Goal: Task Accomplishment & Management: Manage account settings

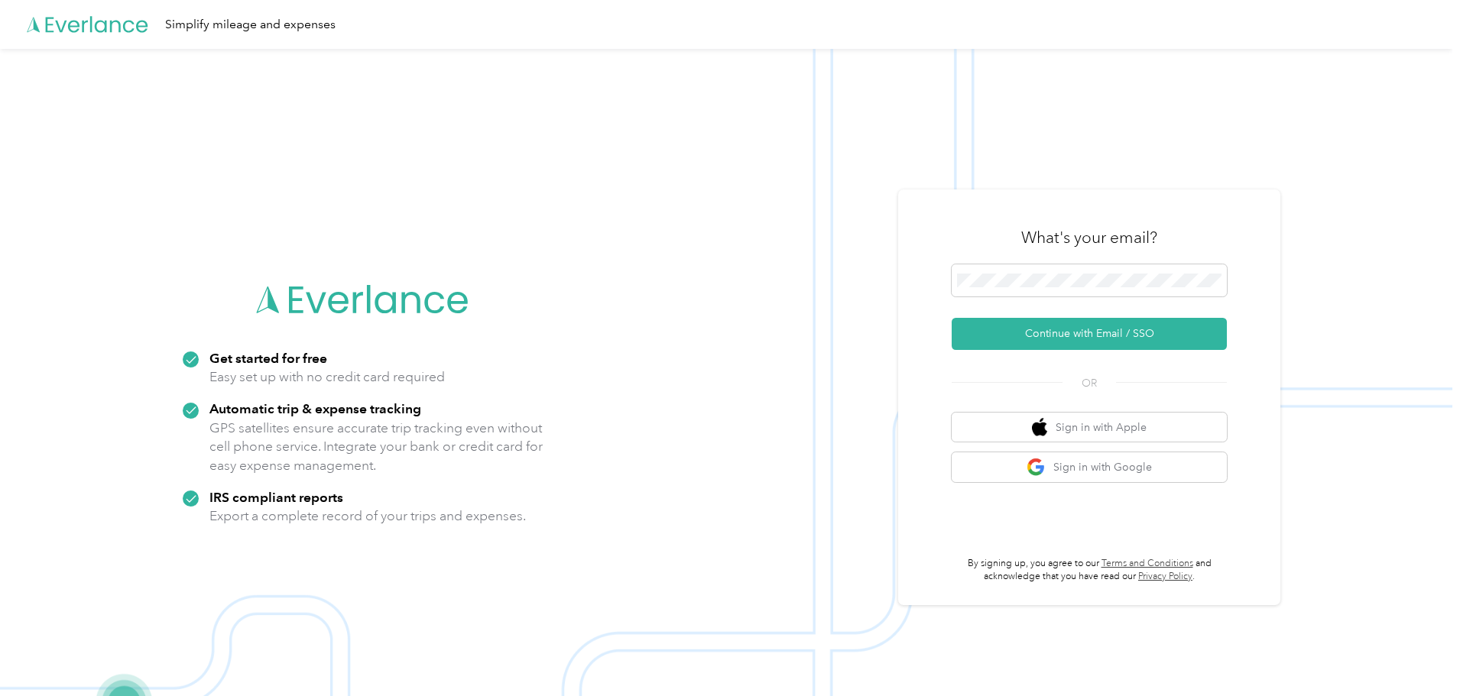
click at [1081, 316] on form "Continue with Email / SSO" at bounding box center [1089, 307] width 275 height 86
click at [1079, 333] on button "Continue with Email / SSO" at bounding box center [1089, 334] width 275 height 32
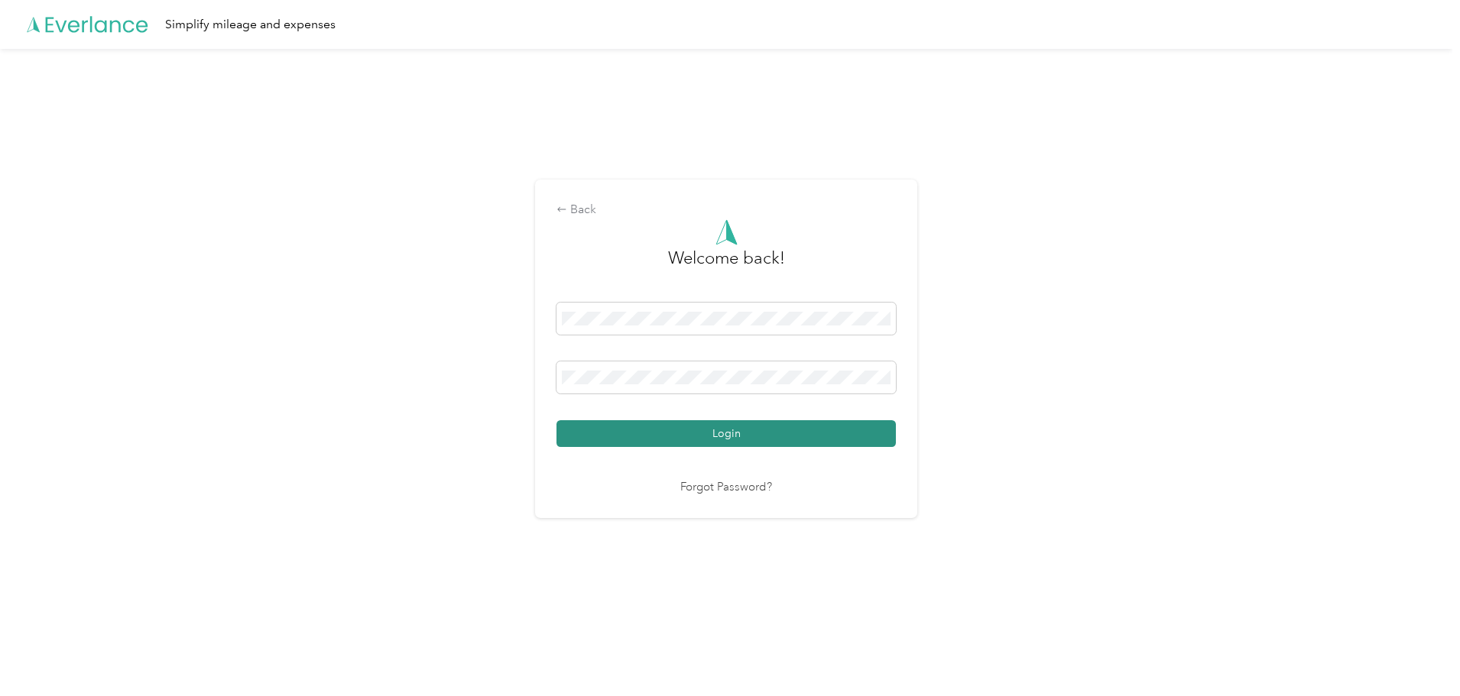
click at [700, 426] on button "Login" at bounding box center [725, 433] width 339 height 27
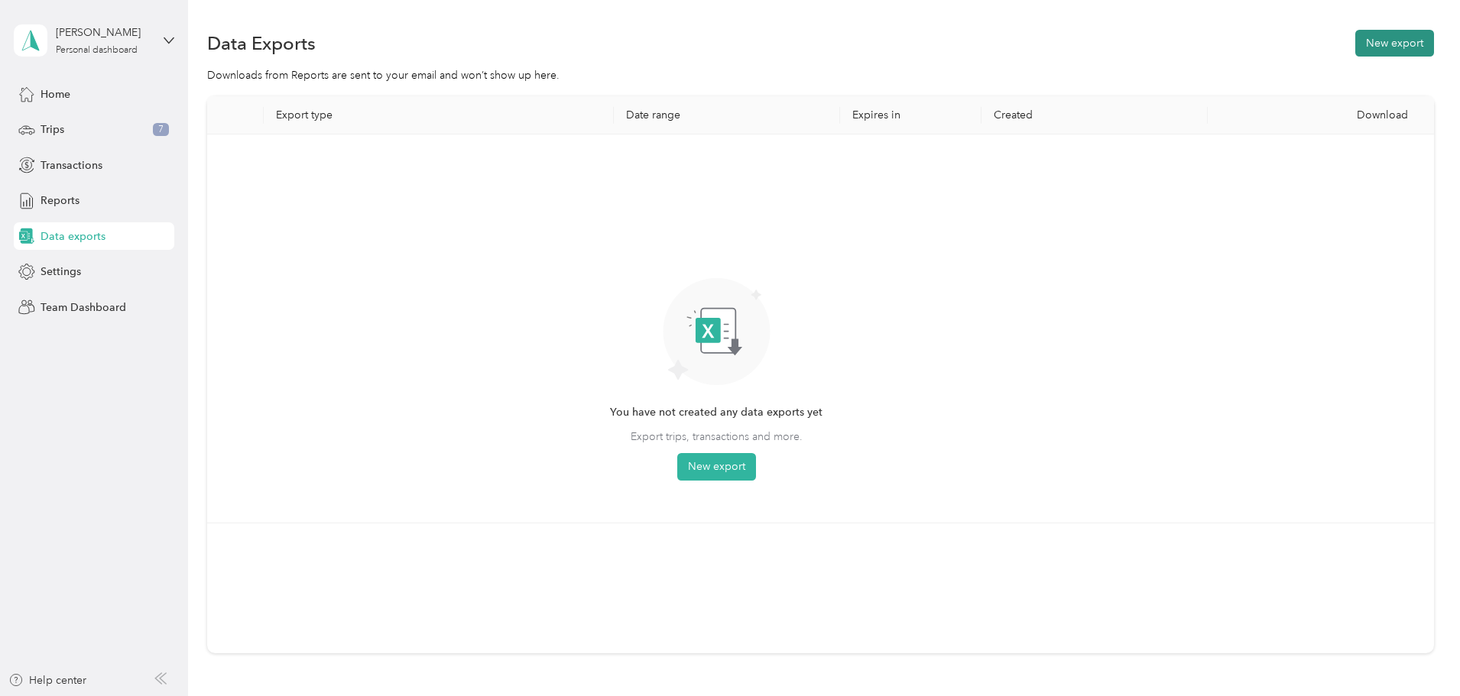
click at [1355, 46] on button "New export" at bounding box center [1394, 43] width 79 height 27
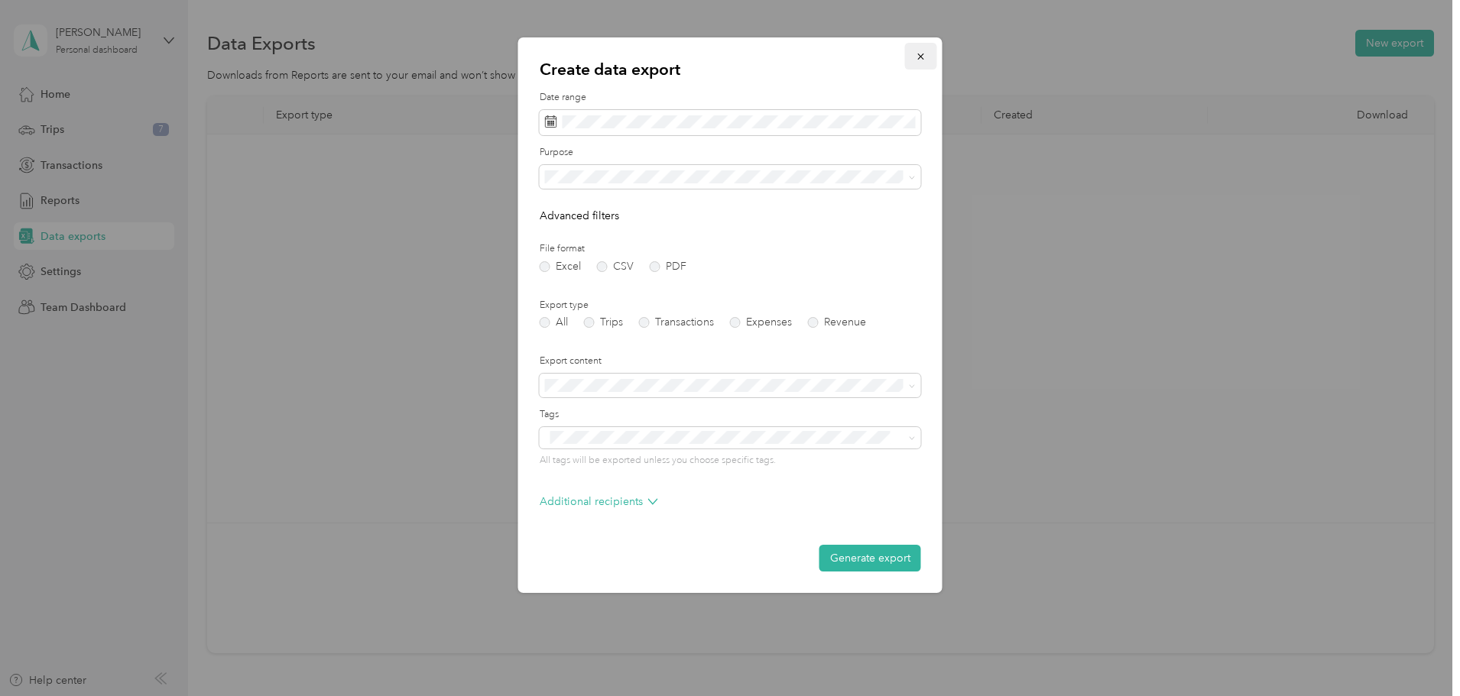
click at [916, 60] on icon "button" at bounding box center [921, 56] width 11 height 11
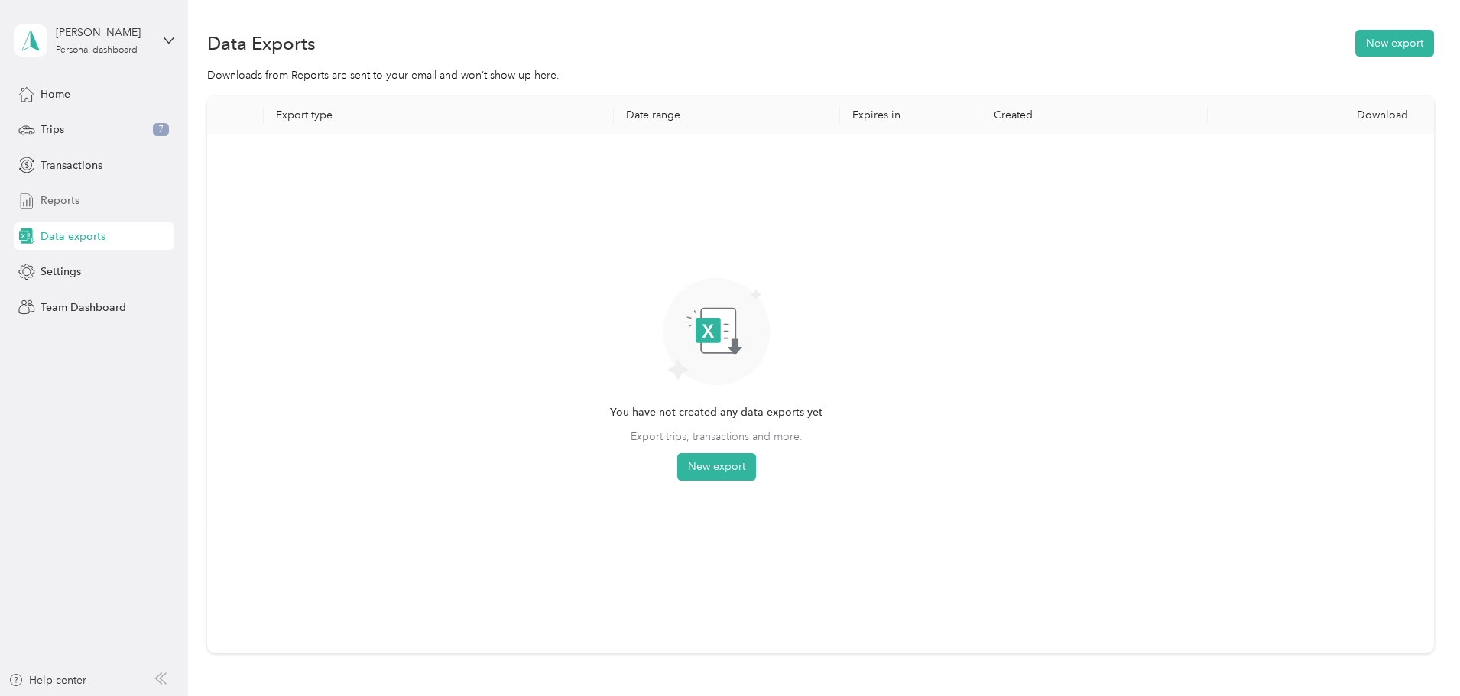
click at [59, 189] on div "Reports" at bounding box center [94, 201] width 160 height 28
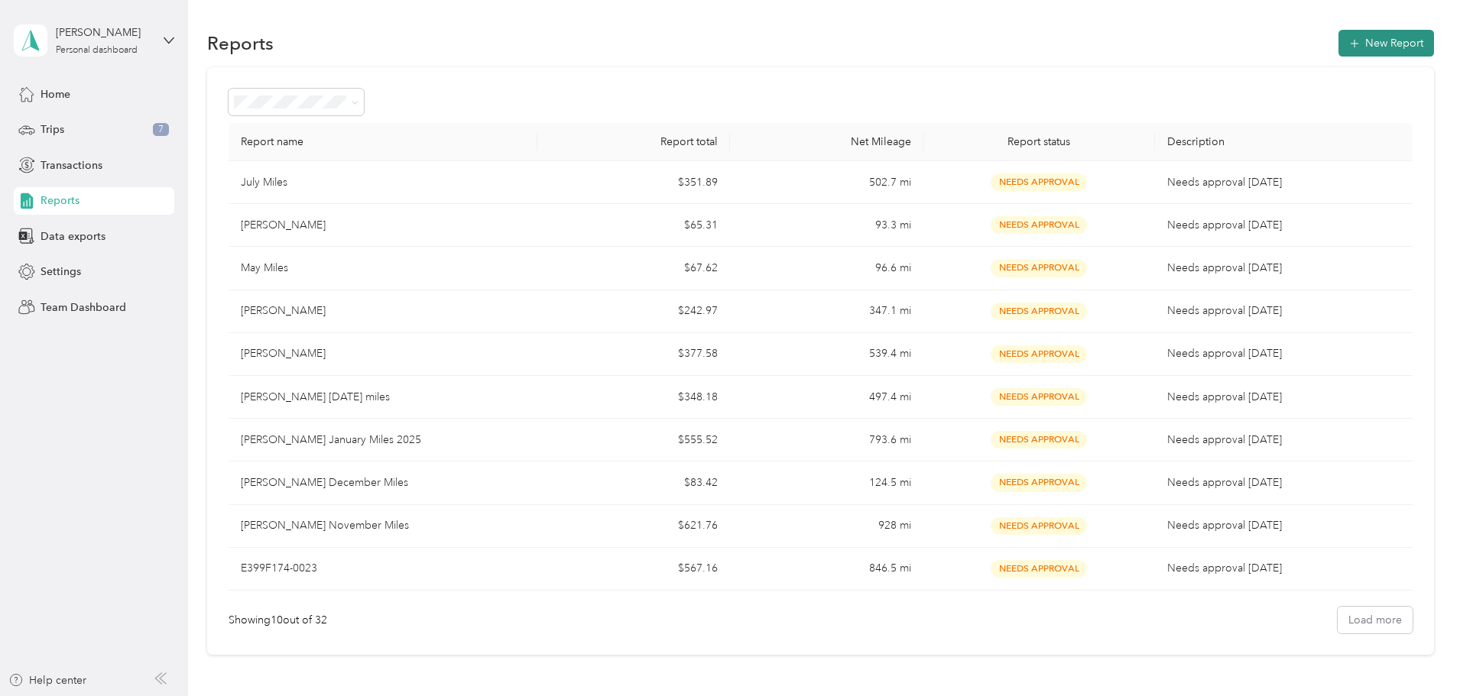
click at [1338, 37] on button "New Report" at bounding box center [1386, 43] width 96 height 27
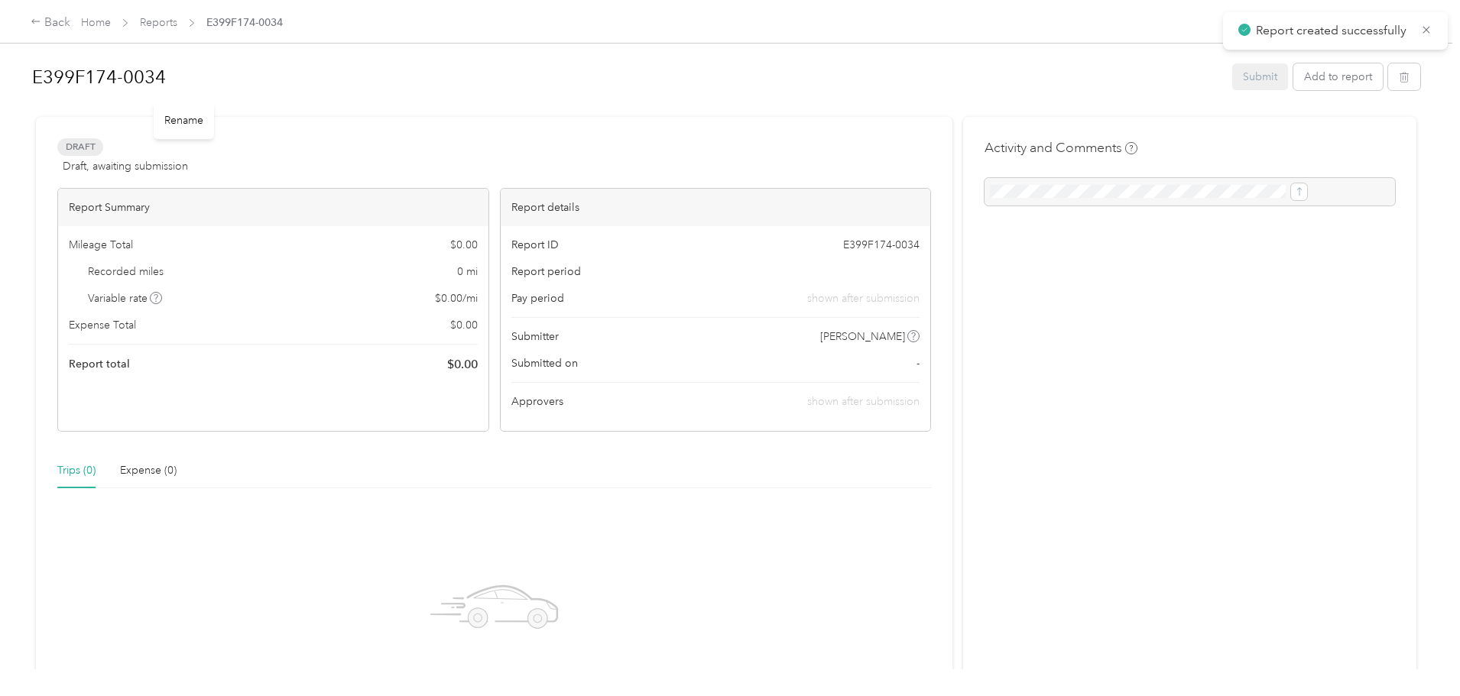
click at [286, 84] on h1 "E399F174-0034" at bounding box center [626, 77] width 1189 height 37
click at [89, 91] on div "Back Home Reports E399F174-0034 E399F174-0034 Submit Add to report Draft Draft,…" at bounding box center [726, 348] width 1452 height 696
click at [1293, 78] on button "Add to report" at bounding box center [1337, 76] width 89 height 27
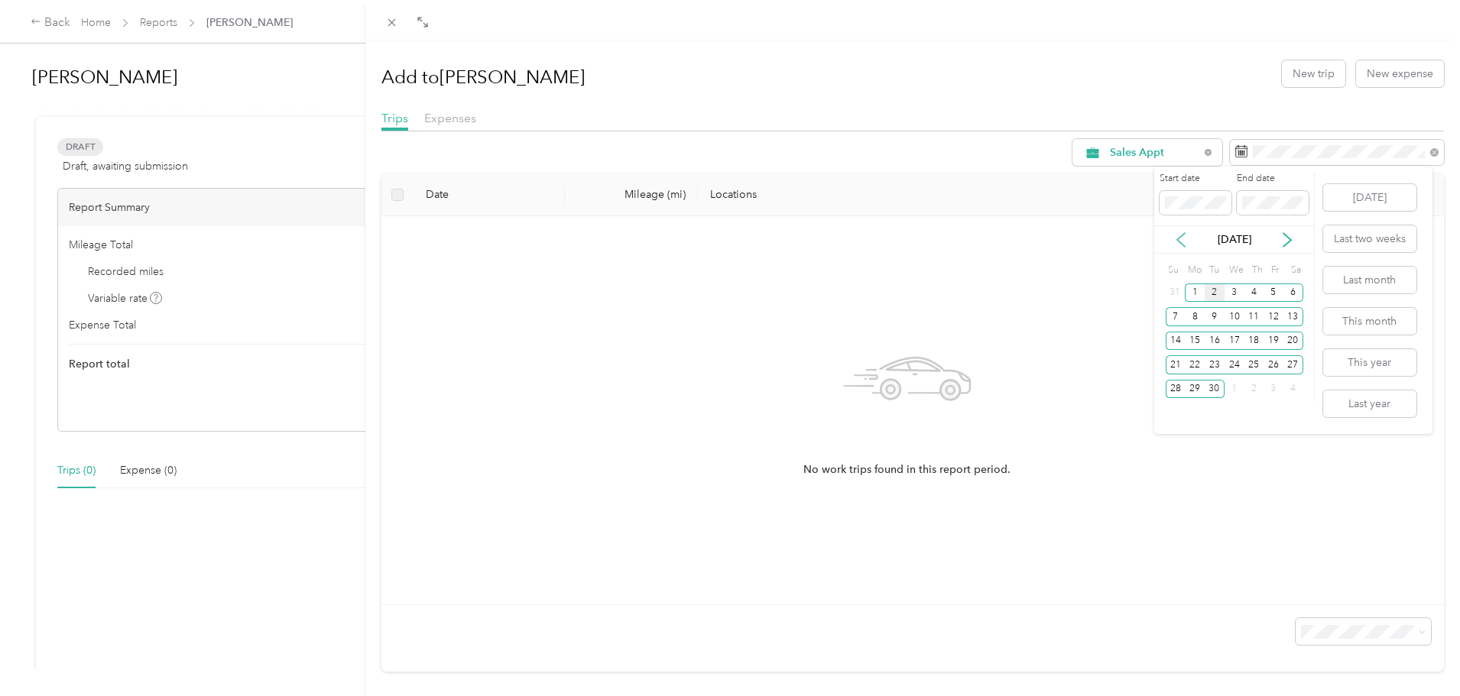
click at [1178, 238] on icon at bounding box center [1181, 240] width 8 height 14
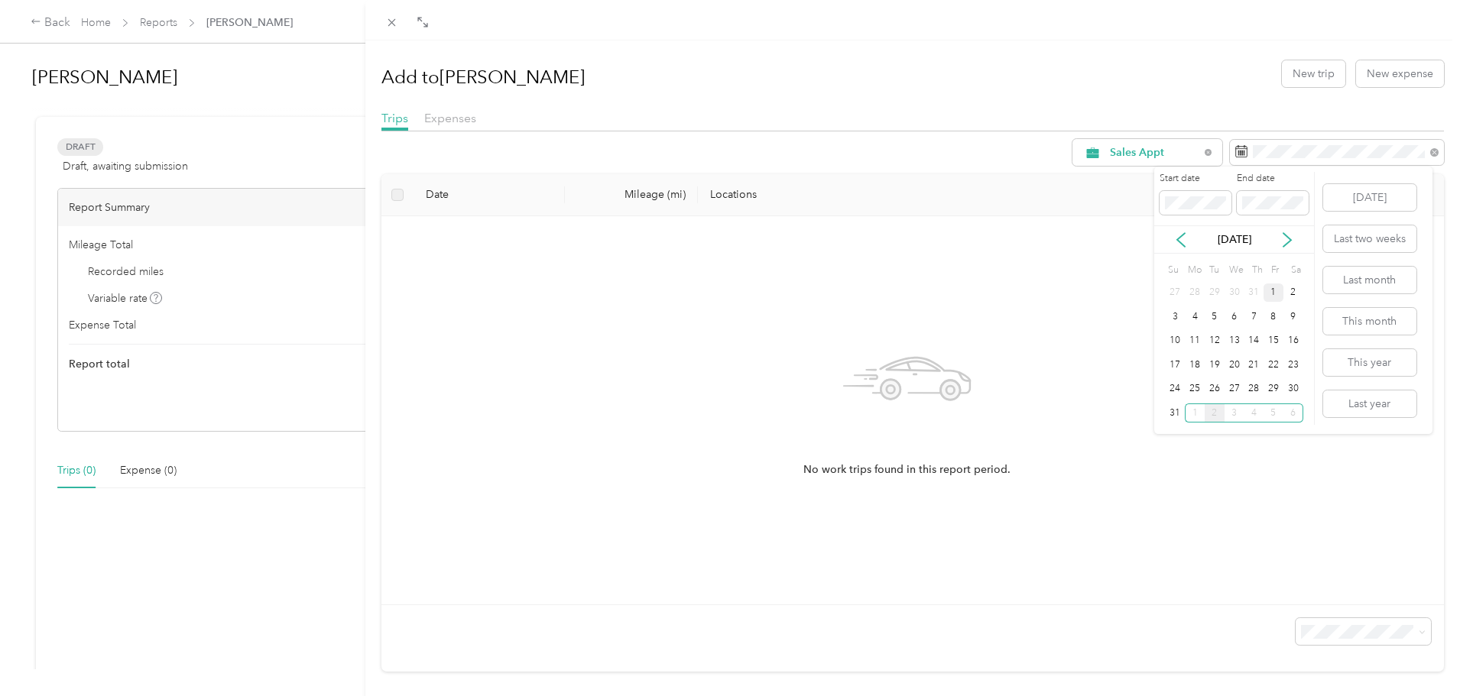
click at [1273, 290] on div "1" at bounding box center [1273, 293] width 20 height 19
click at [1175, 417] on div "31" at bounding box center [1176, 413] width 20 height 19
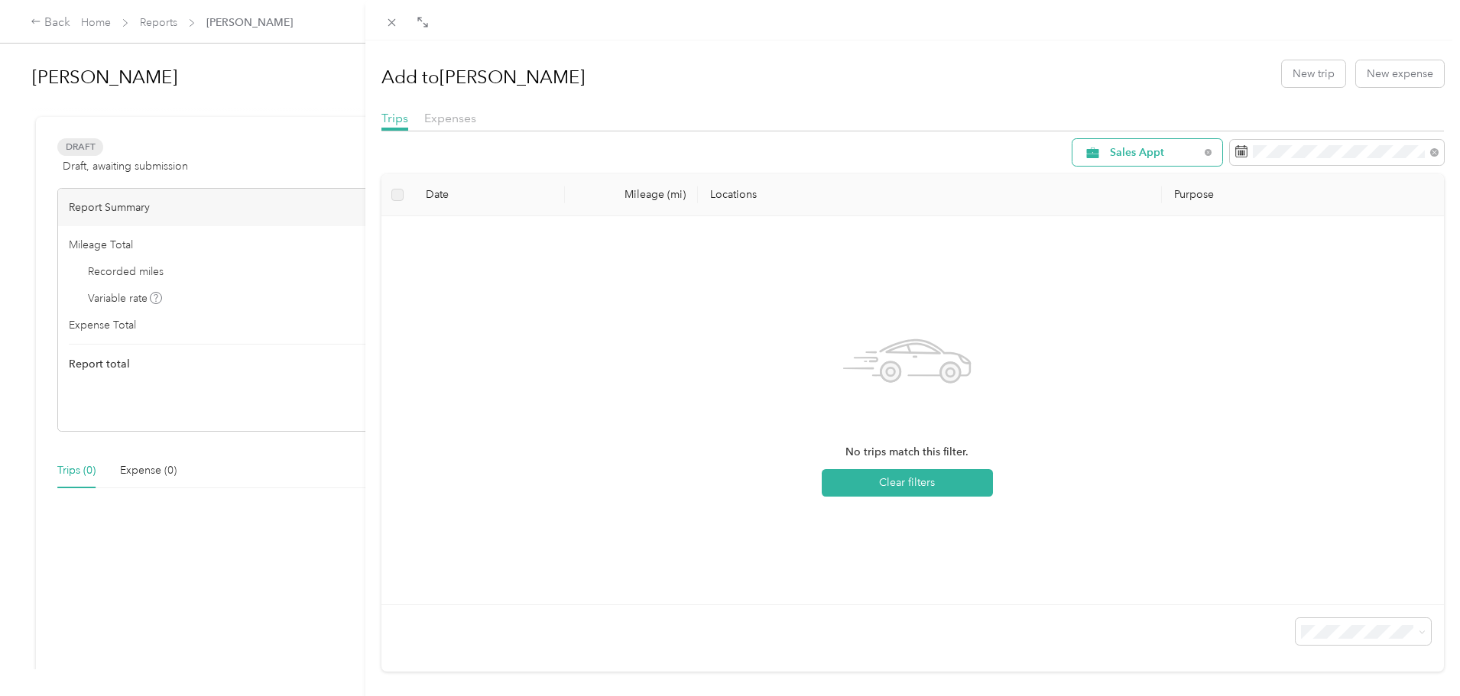
click at [1149, 151] on span "Sales Appt" at bounding box center [1154, 153] width 89 height 11
click at [1128, 258] on span "Business Development" at bounding box center [1154, 261] width 113 height 16
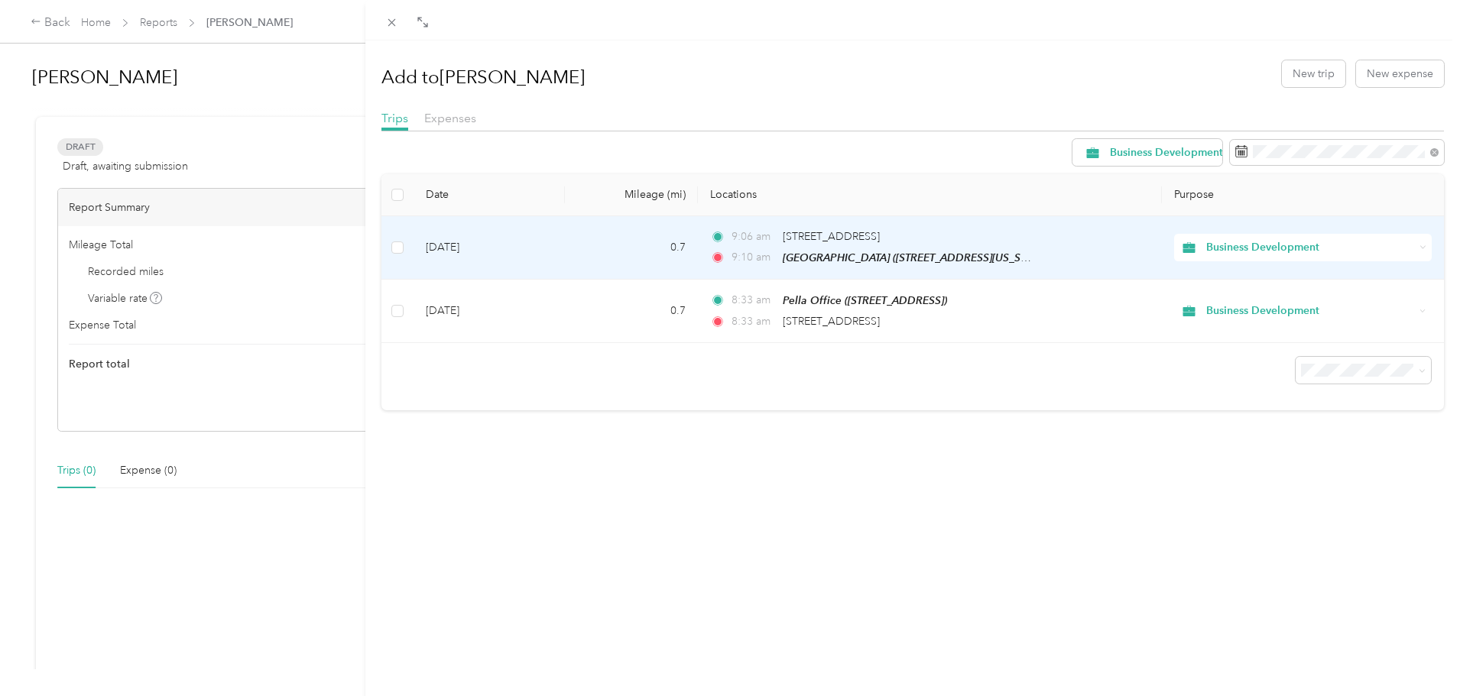
click at [404, 248] on td at bounding box center [397, 247] width 32 height 63
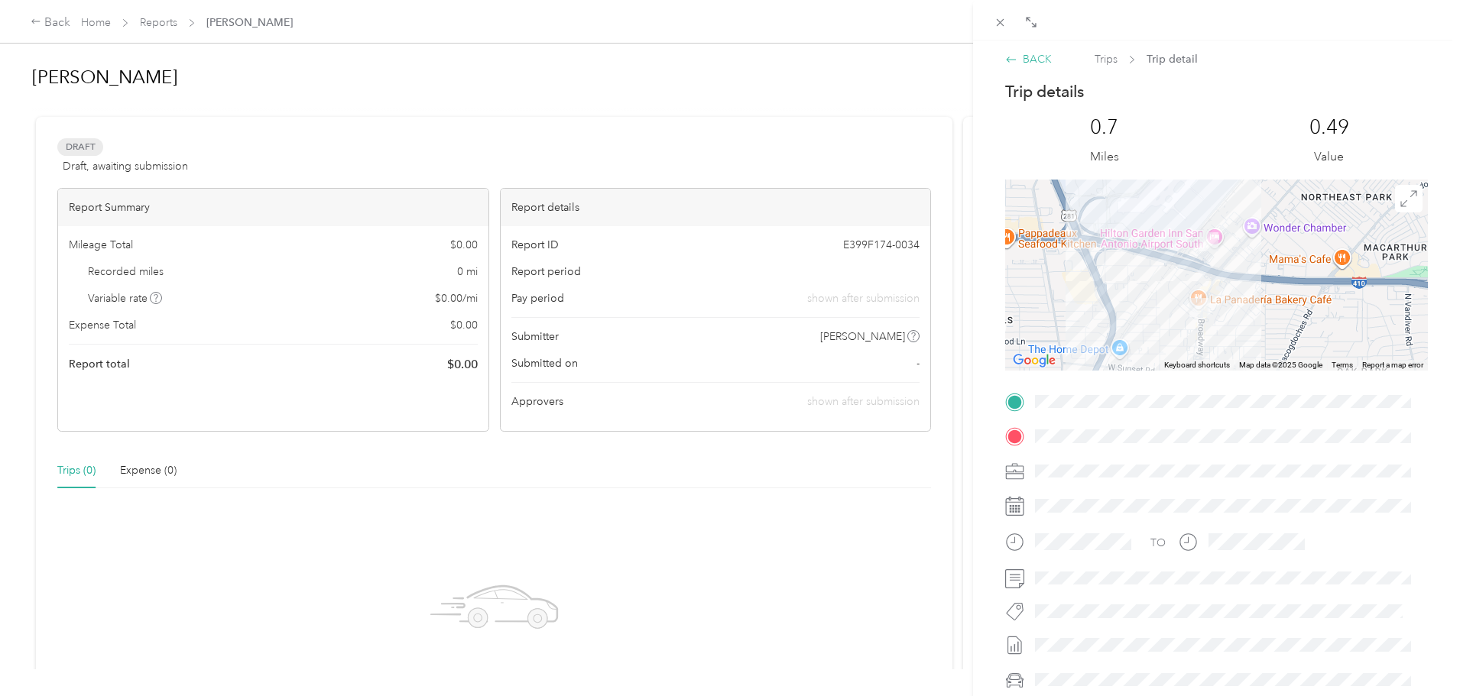
click at [1013, 58] on icon at bounding box center [1011, 59] width 12 height 12
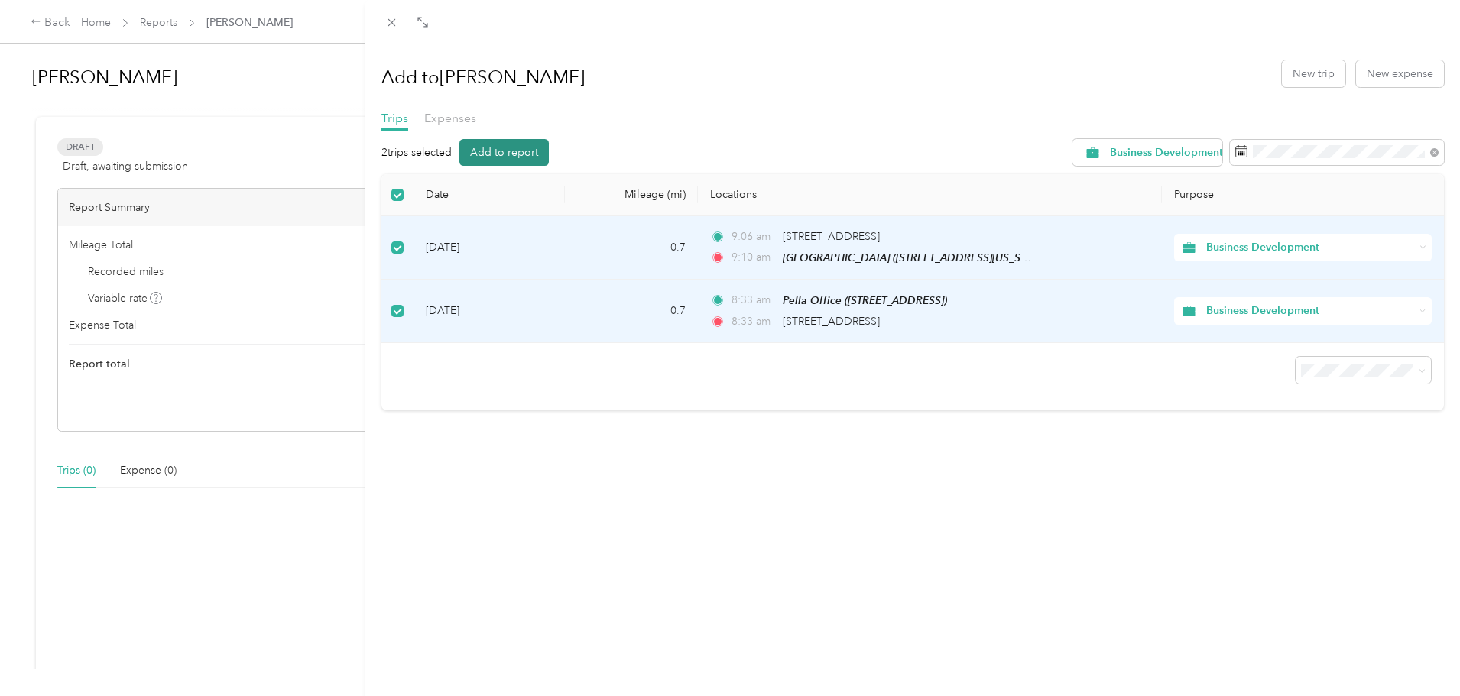
click at [535, 153] on button "Add to report" at bounding box center [503, 152] width 89 height 27
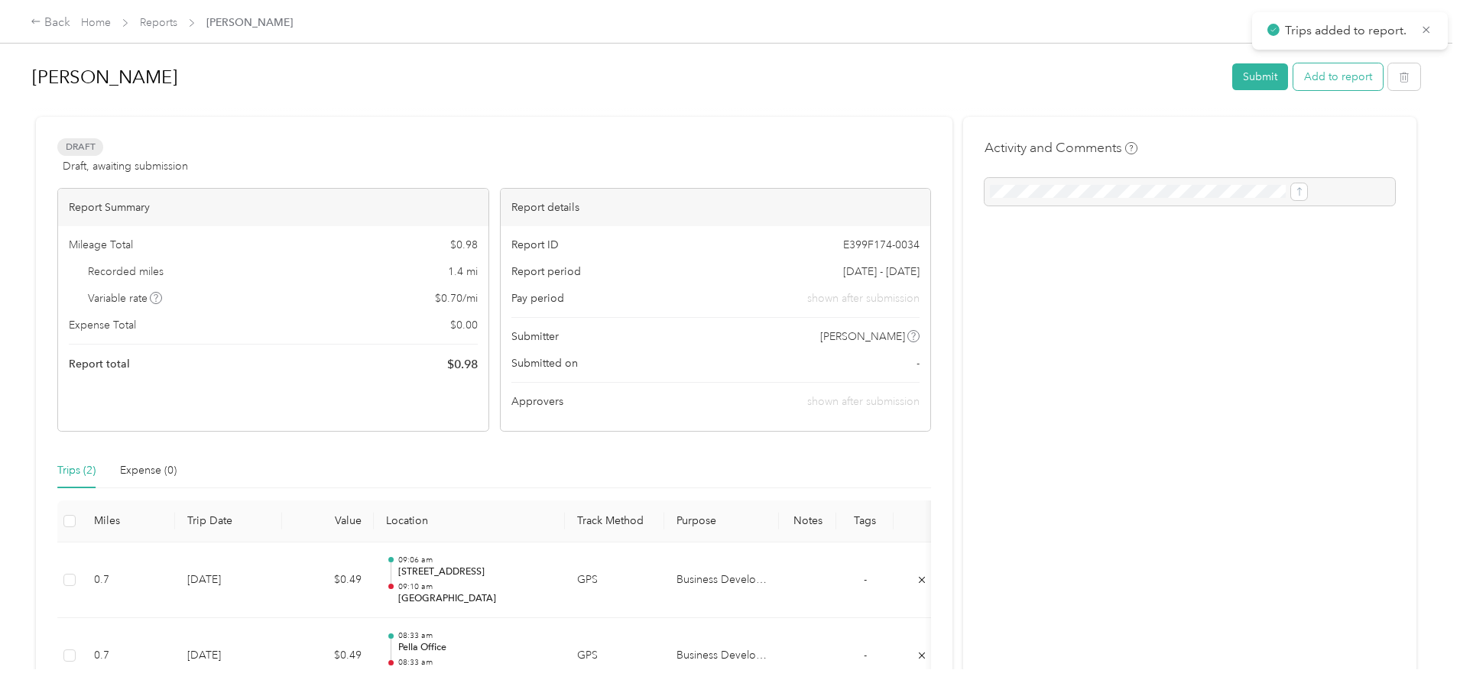
click at [1293, 73] on button "Add to report" at bounding box center [1337, 76] width 89 height 27
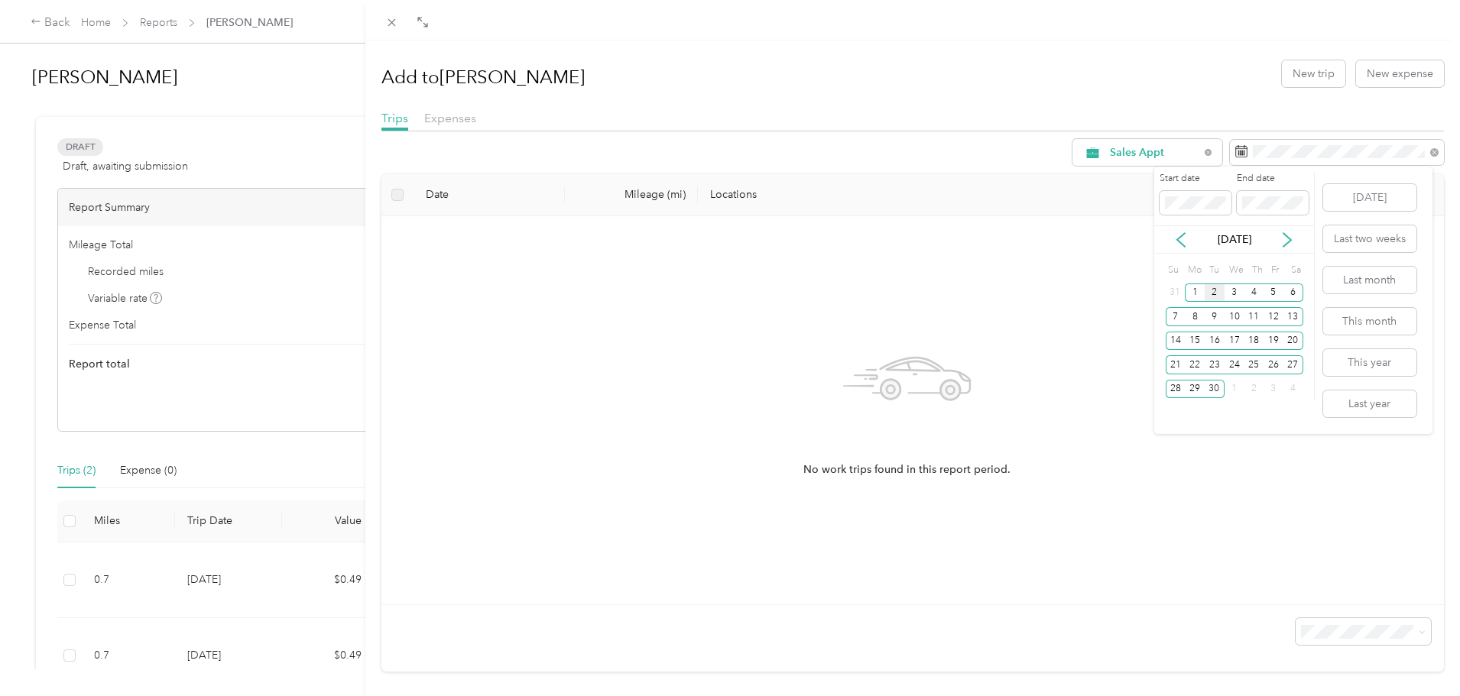
click at [1187, 229] on div "[DATE]" at bounding box center [1234, 239] width 160 height 28
click at [1181, 245] on icon at bounding box center [1180, 239] width 15 height 15
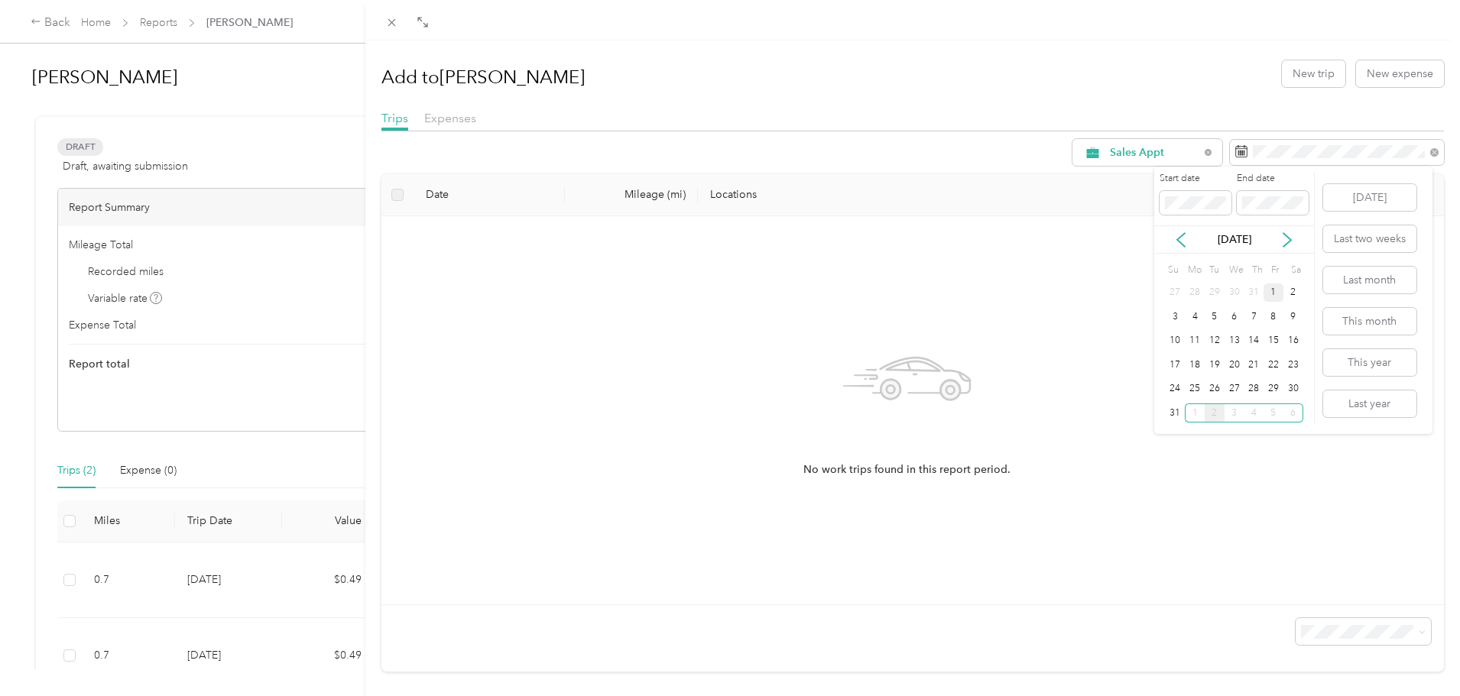
click at [1271, 287] on div "1" at bounding box center [1273, 293] width 20 height 19
click at [1181, 413] on div "31" at bounding box center [1176, 413] width 20 height 19
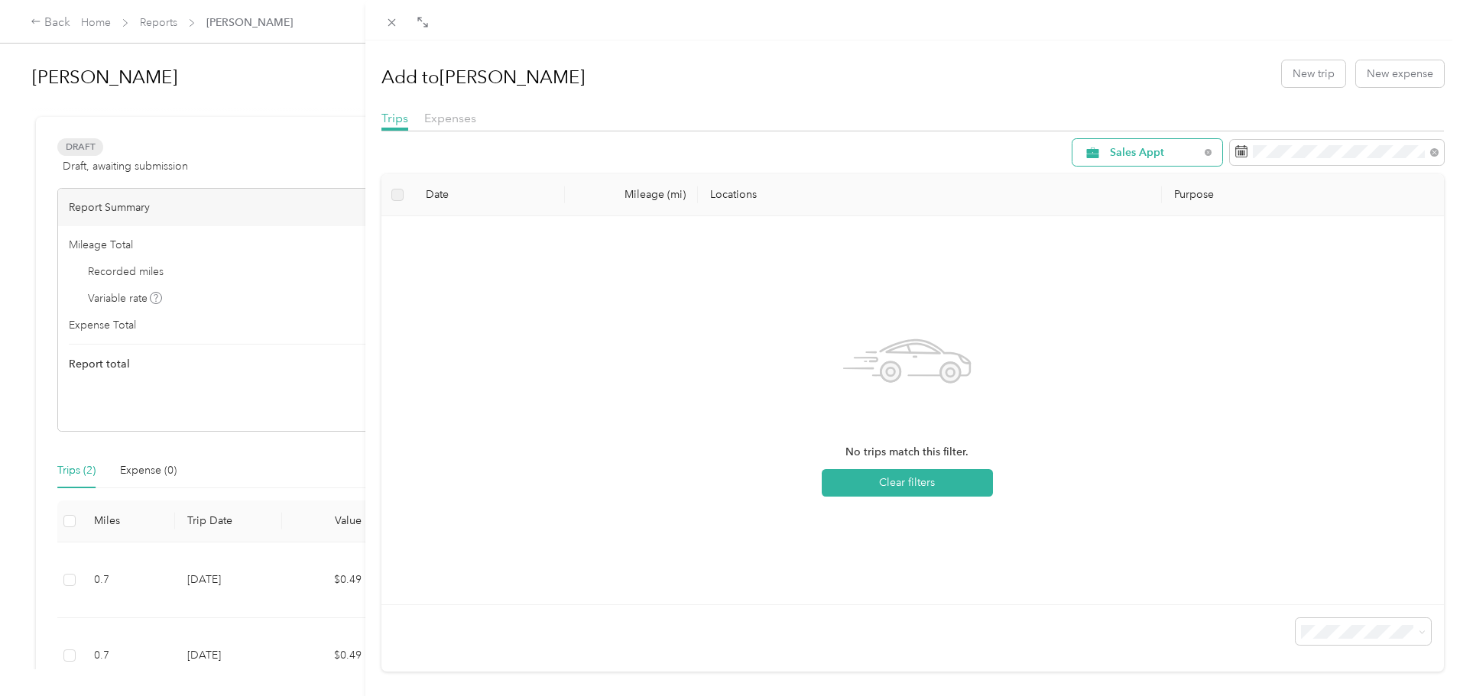
click at [1164, 151] on span "Sales Appt" at bounding box center [1154, 153] width 89 height 11
click at [1136, 282] on span "Recovery" at bounding box center [1154, 288] width 113 height 16
click at [1122, 149] on span "Recovery" at bounding box center [1154, 153] width 89 height 11
click at [1106, 315] on span "Site Visit To Home" at bounding box center [1154, 314] width 113 height 16
click at [1138, 153] on span "Site Visit To Home" at bounding box center [1156, 153] width 92 height 11
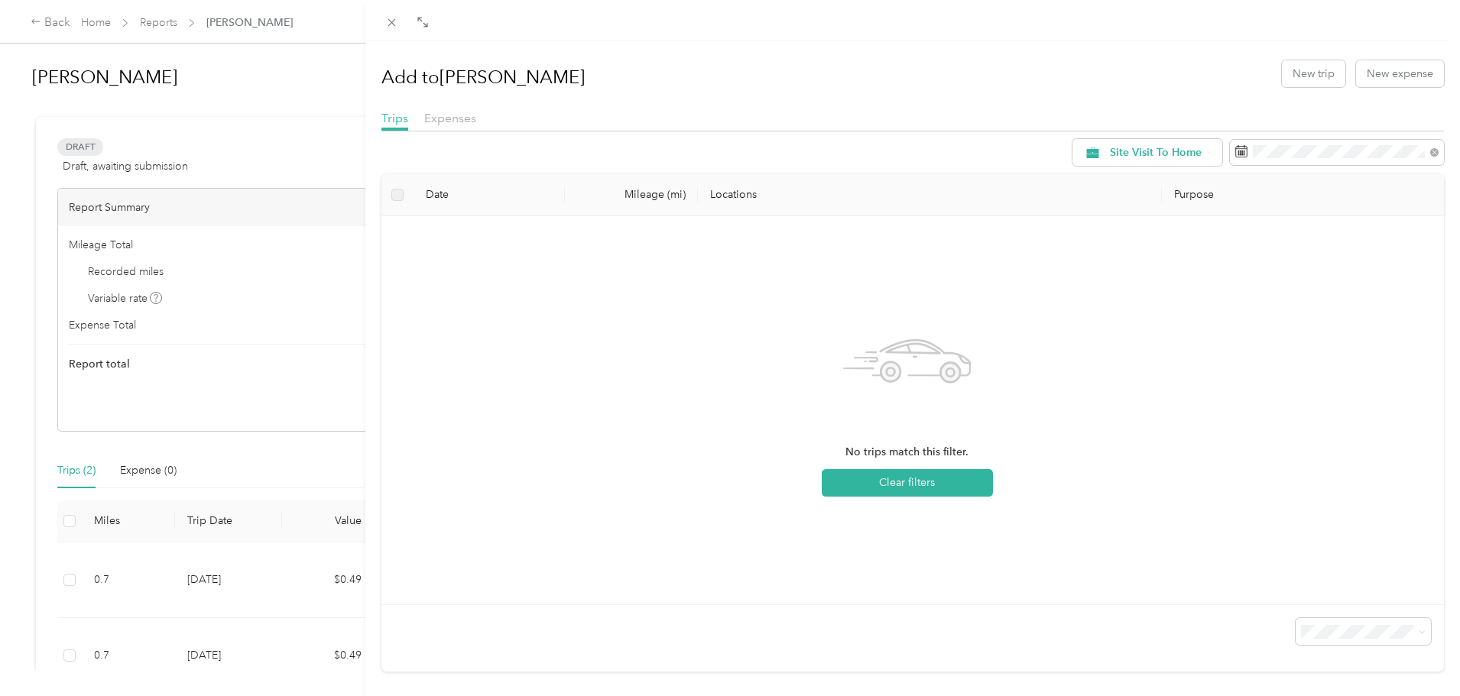
click at [1113, 341] on span "Site Visit" at bounding box center [1154, 341] width 113 height 16
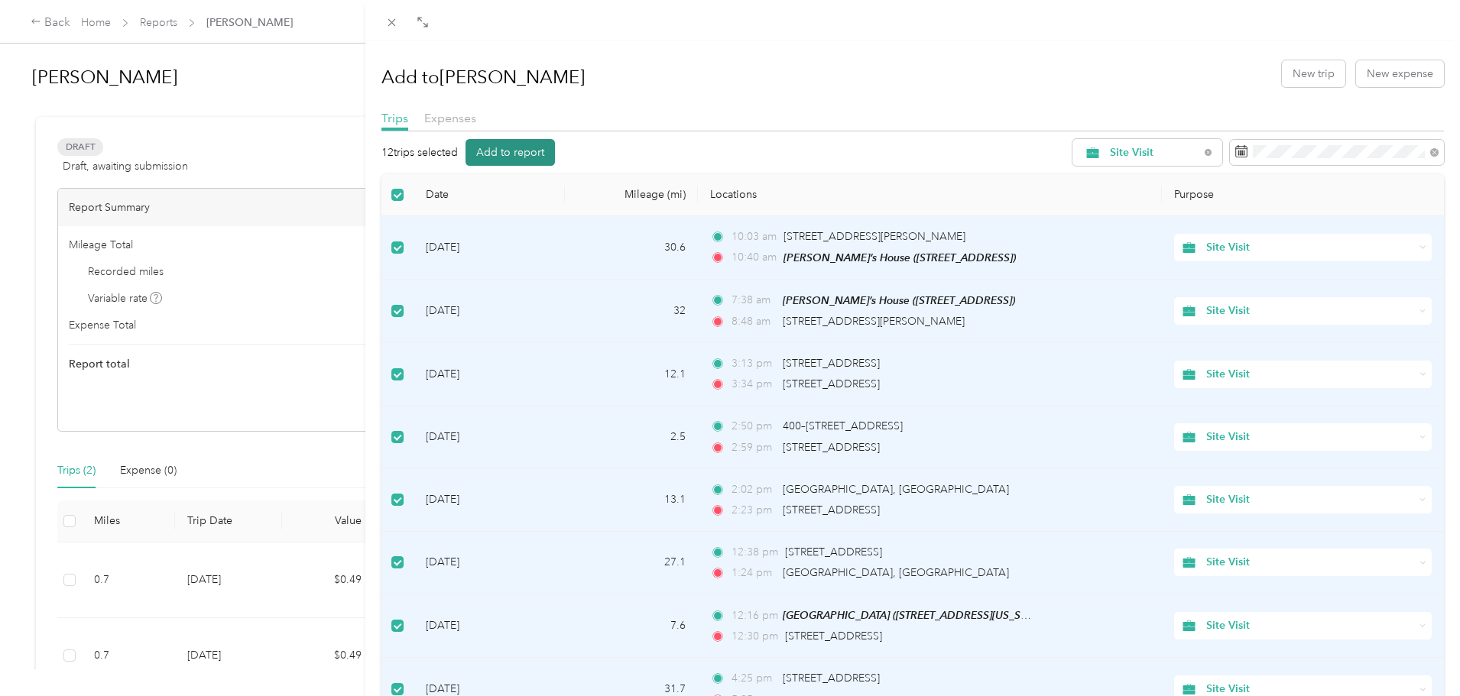
click at [530, 152] on button "Add to report" at bounding box center [509, 152] width 89 height 27
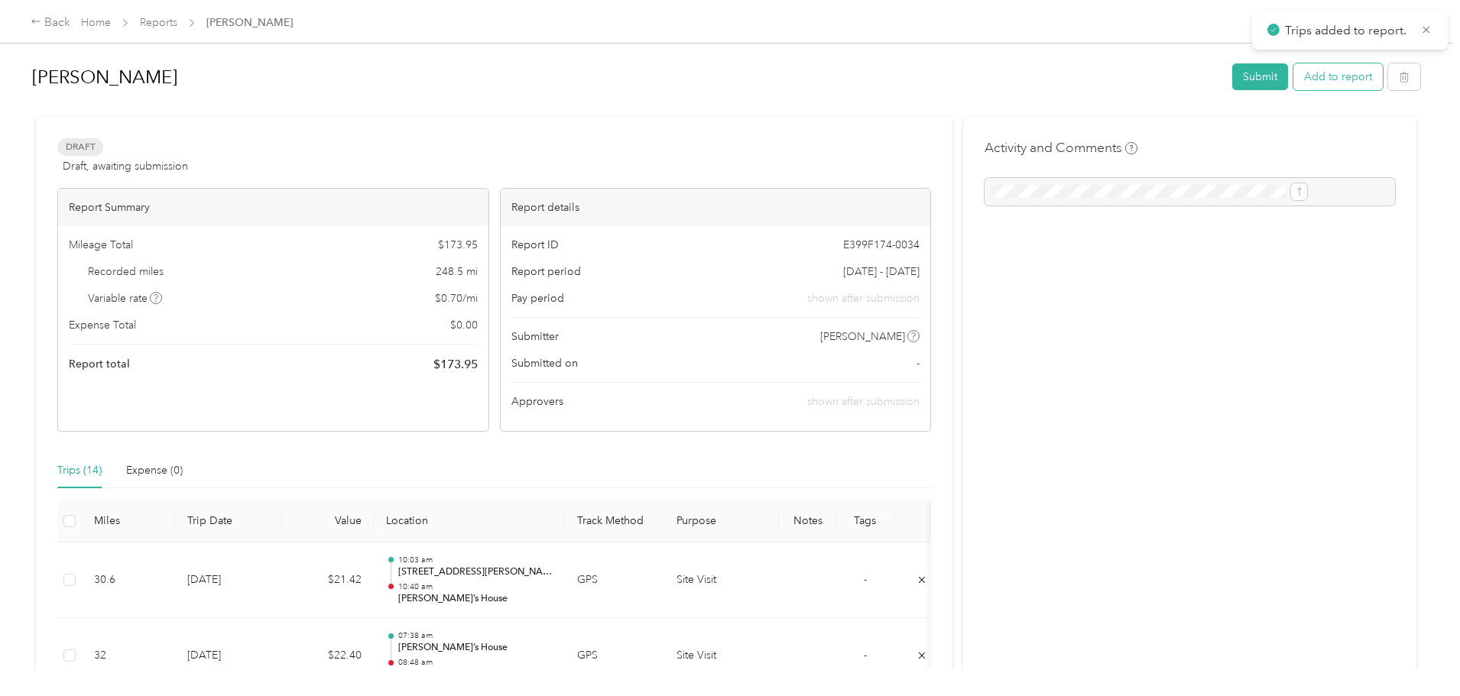
click at [1293, 79] on button "Add to report" at bounding box center [1337, 76] width 89 height 27
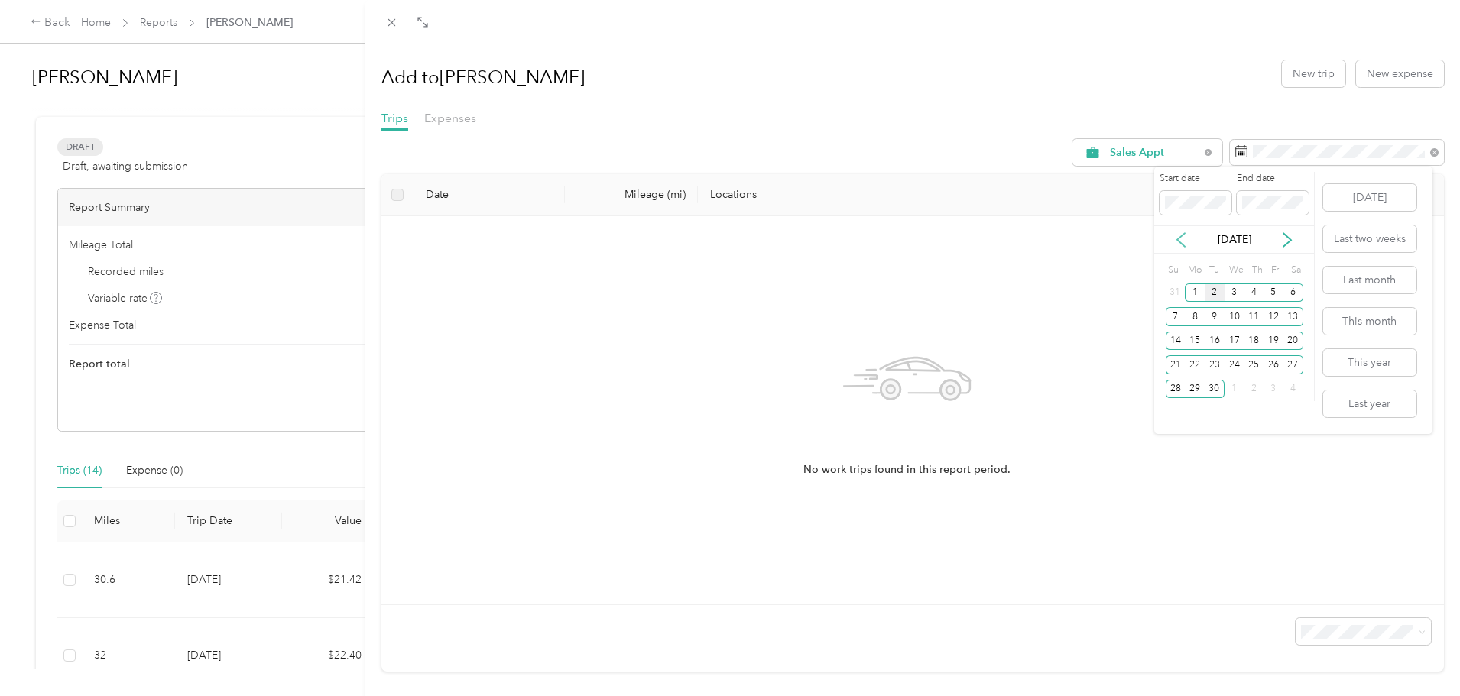
click at [1175, 242] on icon at bounding box center [1180, 239] width 15 height 15
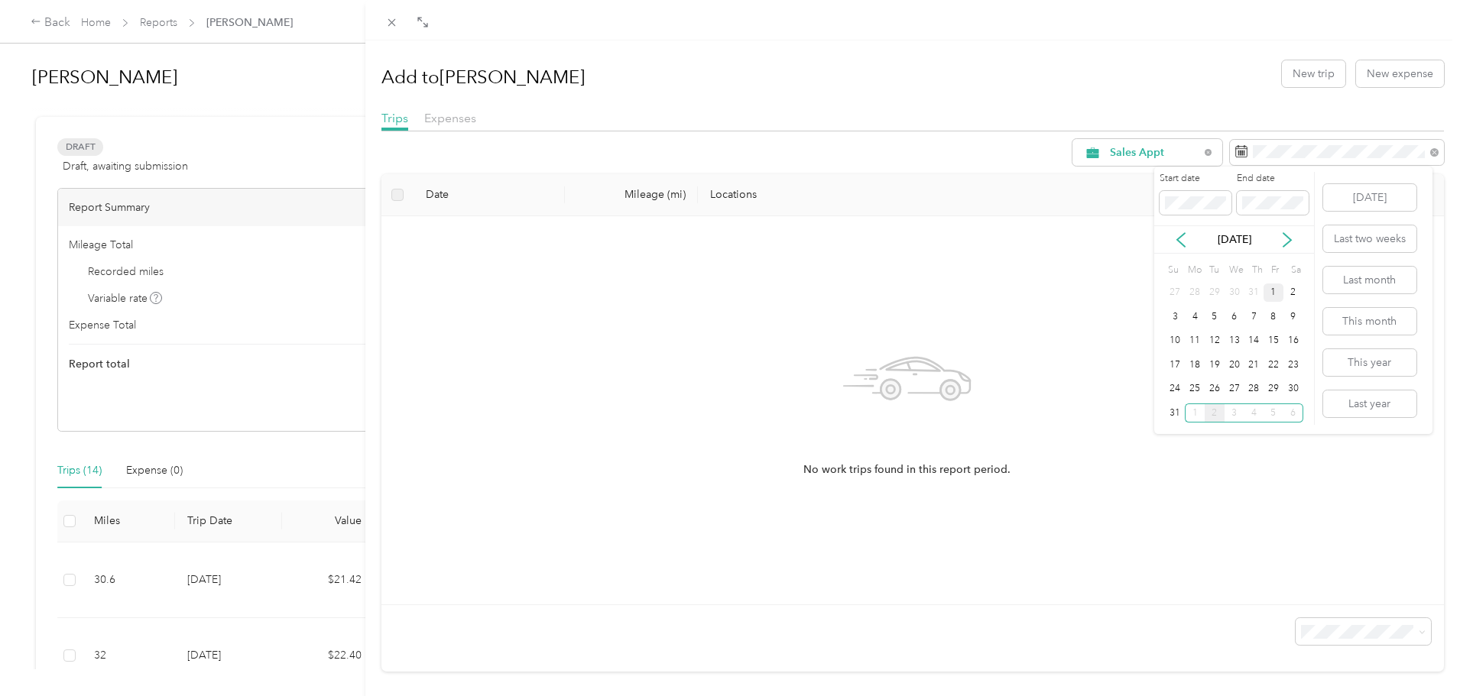
click at [1273, 293] on div "1" at bounding box center [1273, 293] width 20 height 19
click at [1173, 411] on div "31" at bounding box center [1176, 413] width 20 height 19
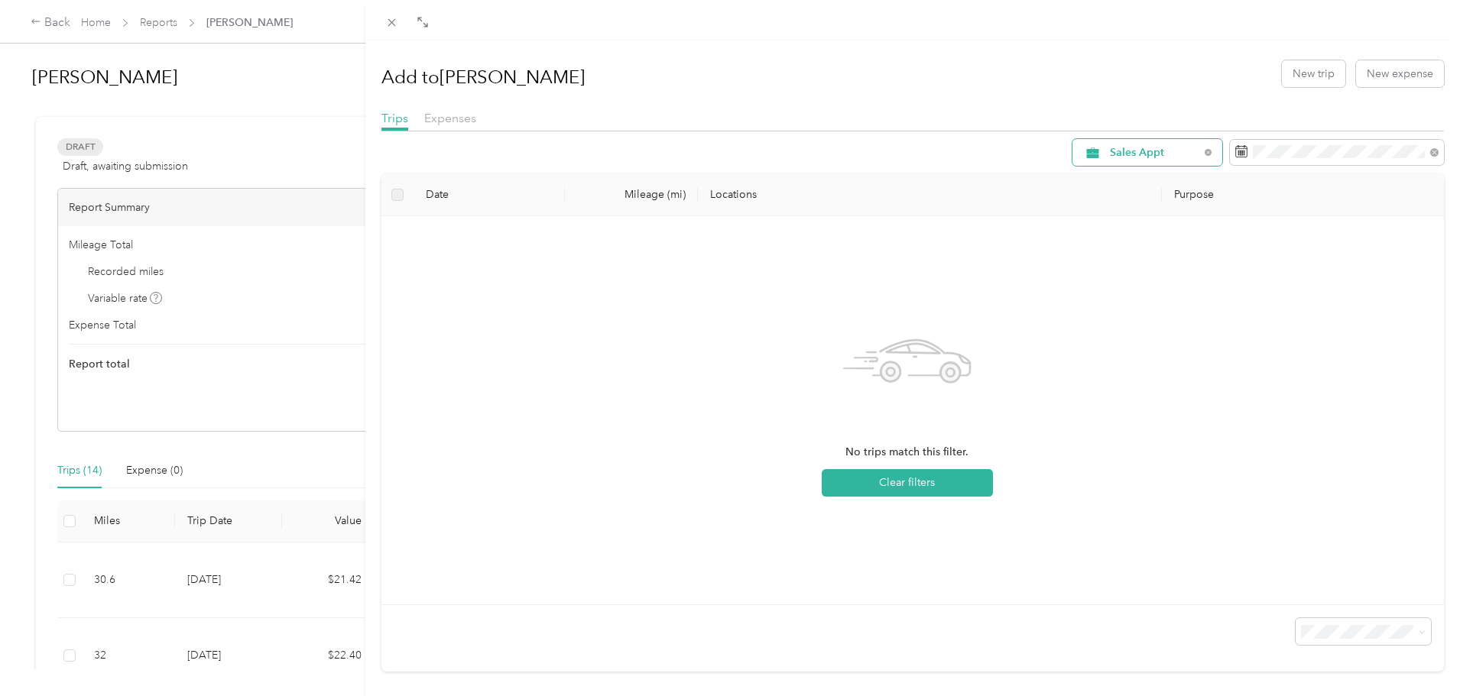
click at [1137, 143] on div "Sales Appt" at bounding box center [1147, 152] width 150 height 27
click at [1127, 362] on span "Customer Meeting" at bounding box center [1154, 368] width 113 height 16
click at [1096, 162] on div "Customer Meeting" at bounding box center [1147, 152] width 150 height 27
click at [984, 179] on th "Locations" at bounding box center [930, 195] width 464 height 42
click at [811, 206] on th "Locations" at bounding box center [930, 195] width 464 height 42
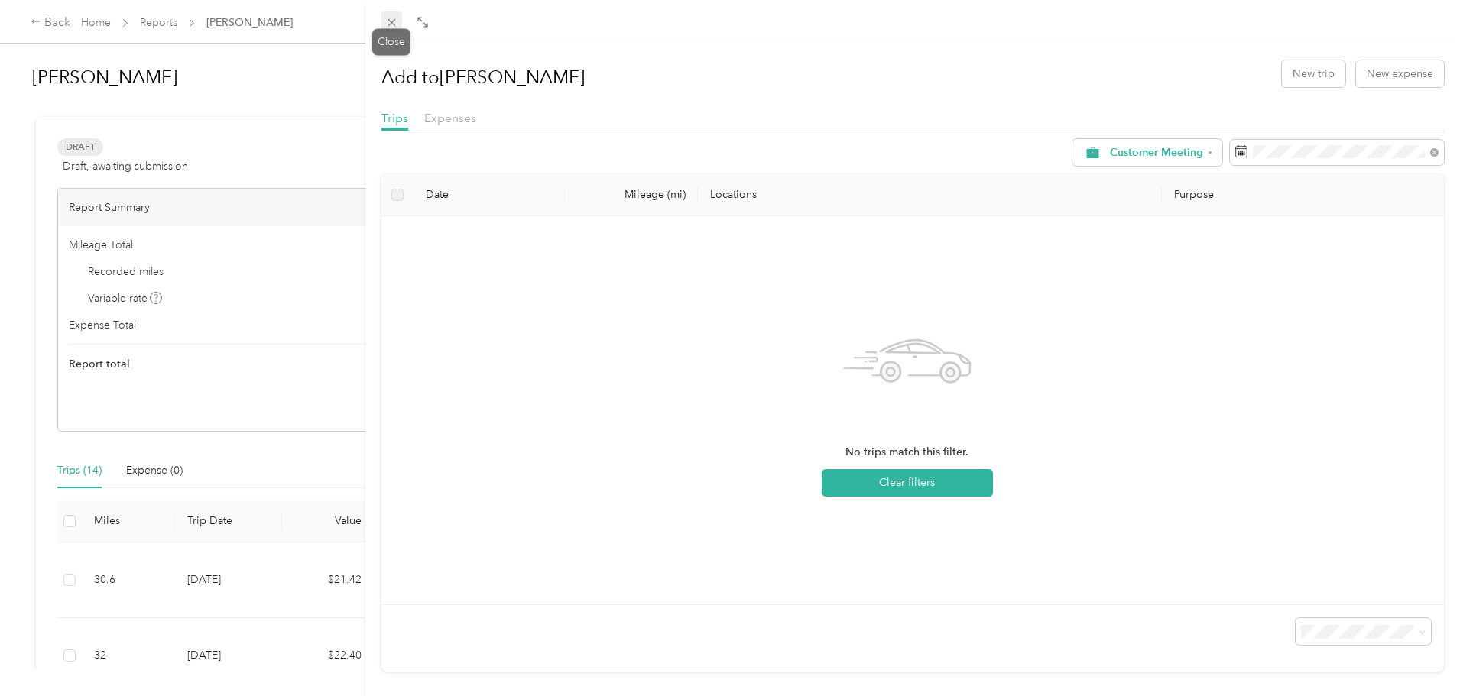
click at [390, 17] on icon at bounding box center [391, 22] width 13 height 13
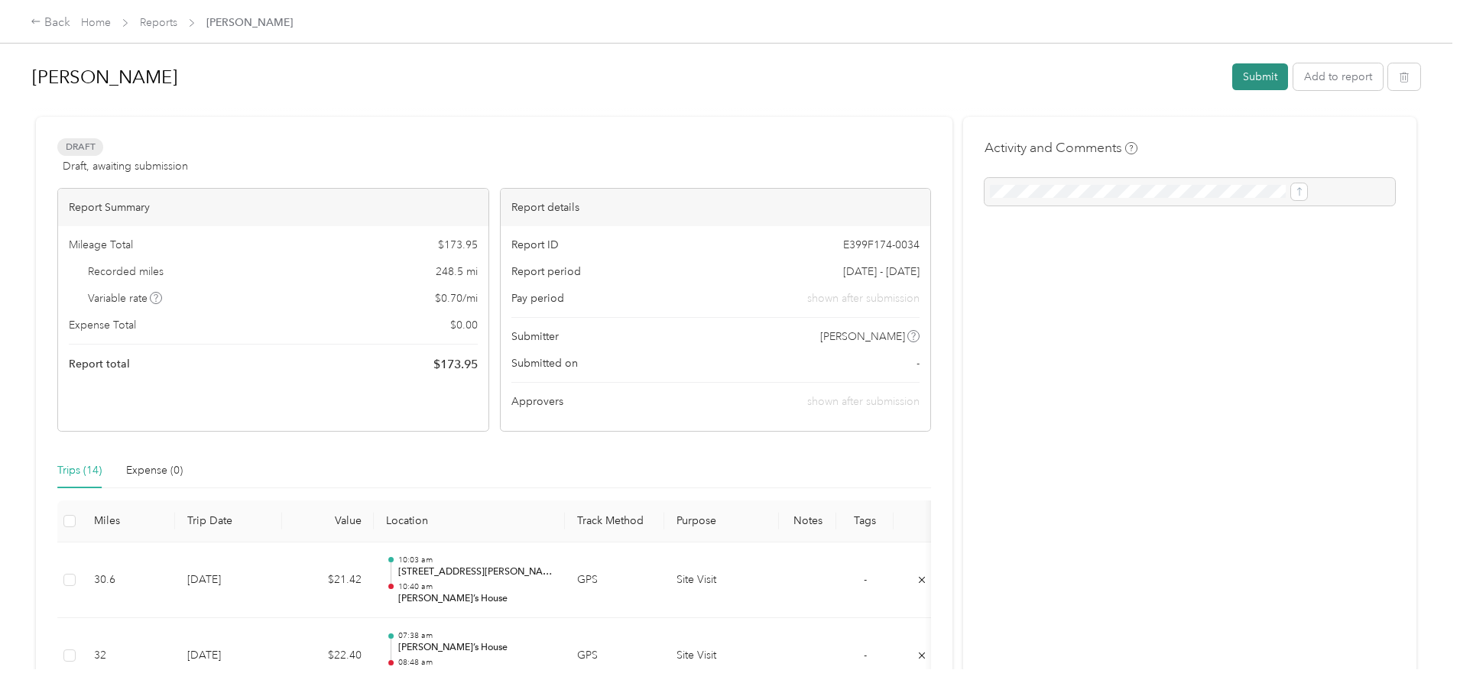
click at [1232, 83] on button "Submit" at bounding box center [1260, 76] width 56 height 27
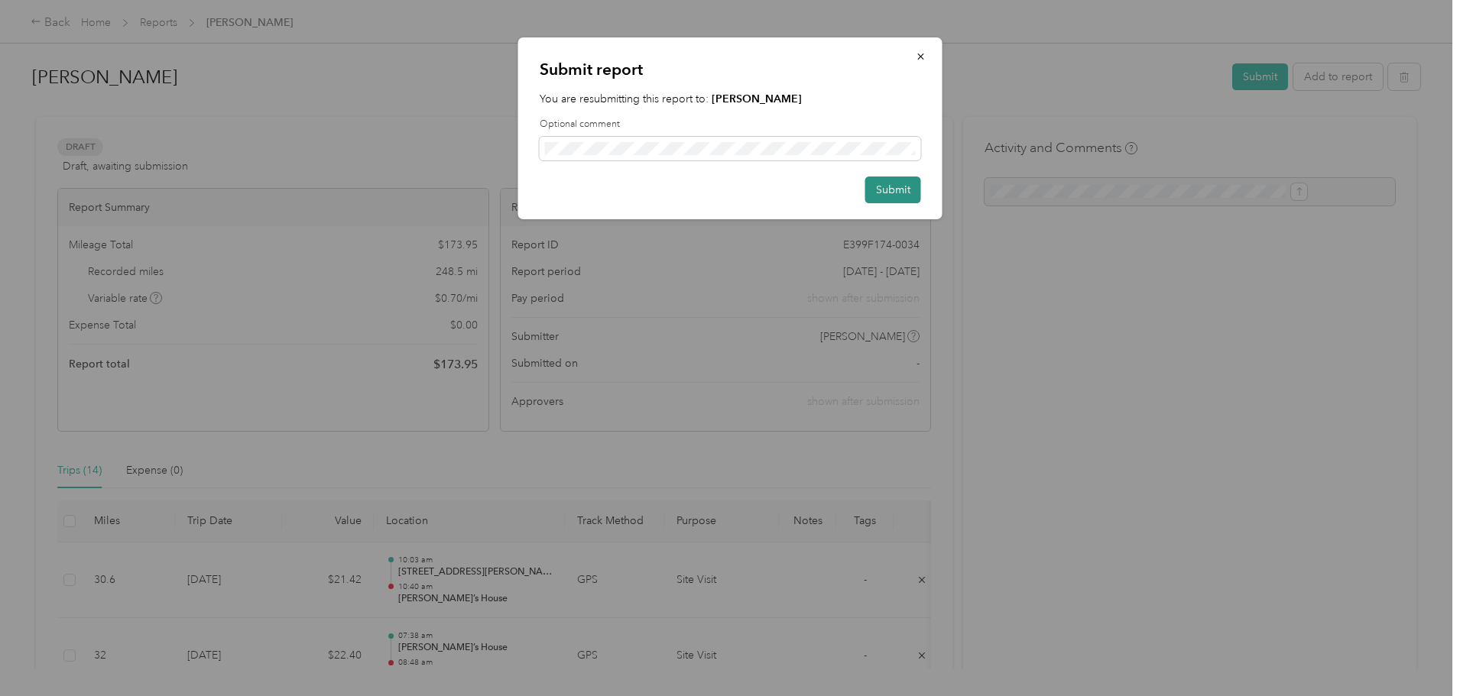
click at [911, 190] on button "Submit" at bounding box center [893, 190] width 56 height 27
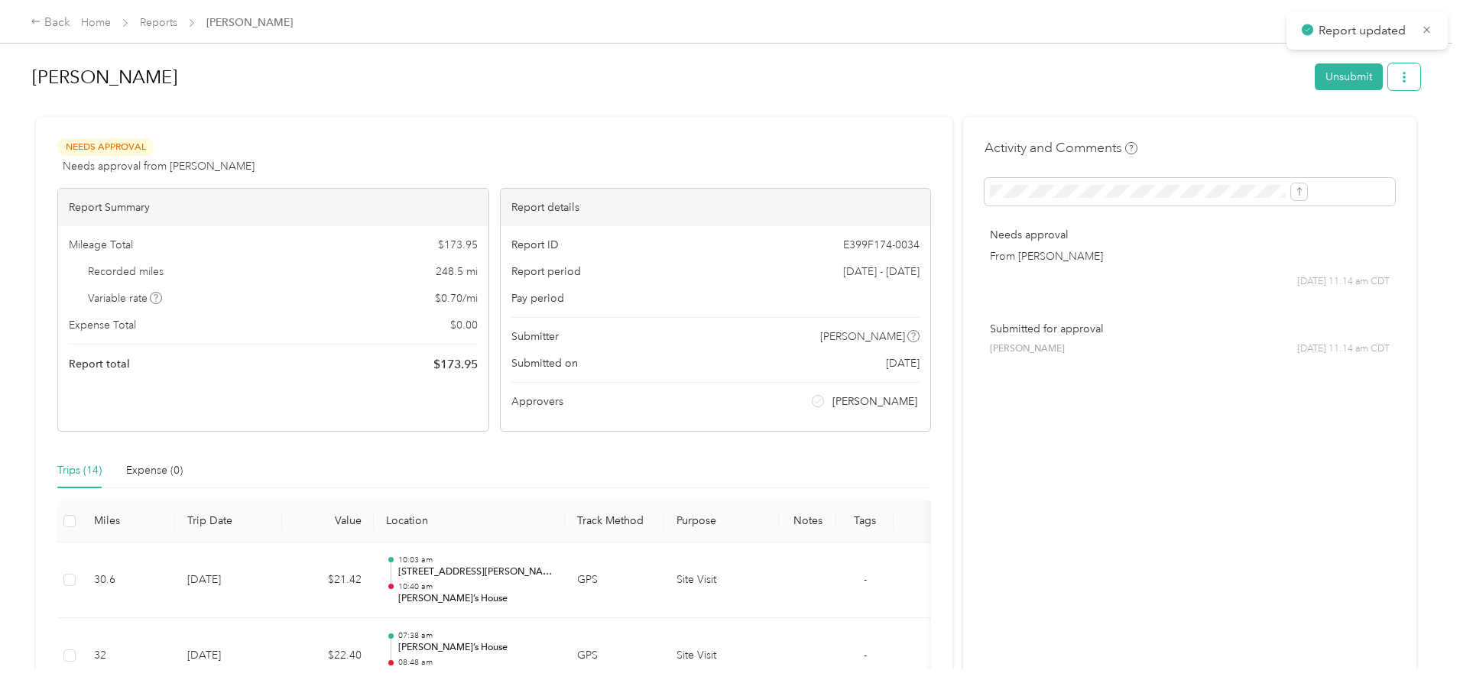
click at [1399, 78] on icon "button" at bounding box center [1404, 77] width 11 height 11
click at [1238, 132] on span "Download" at bounding box center [1235, 133] width 50 height 16
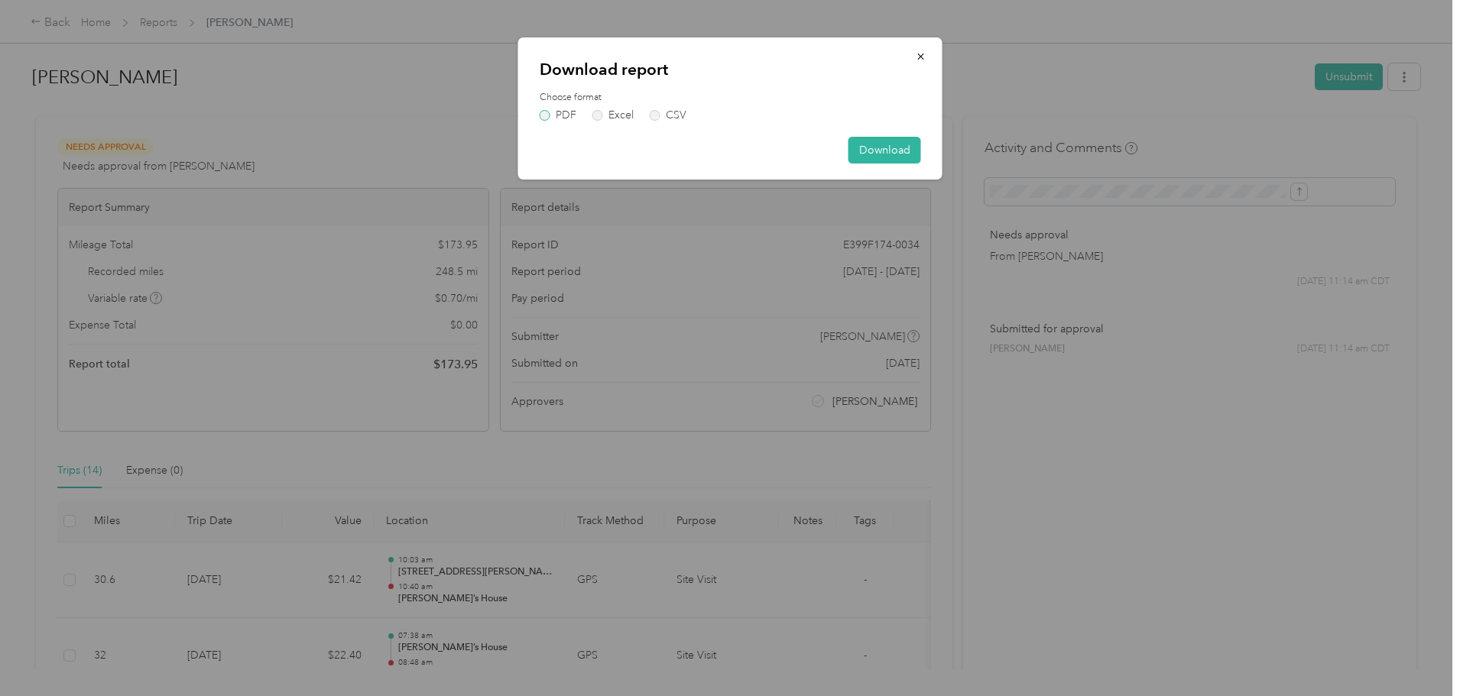
click at [548, 116] on label "PDF" at bounding box center [558, 115] width 37 height 11
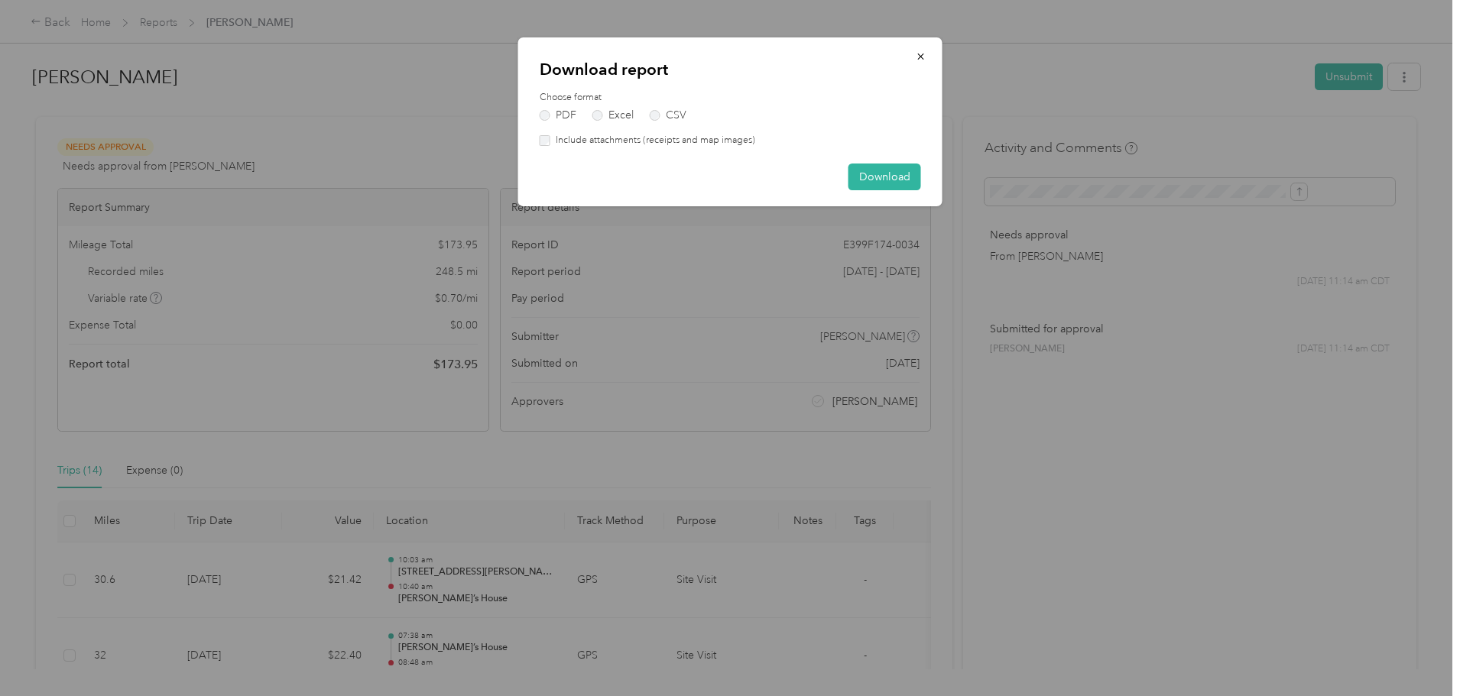
click at [575, 142] on label "Include attachments (receipts and map images)" at bounding box center [652, 141] width 205 height 14
click at [880, 175] on button "Download" at bounding box center [884, 177] width 73 height 27
